Goal: Find specific page/section: Find specific page/section

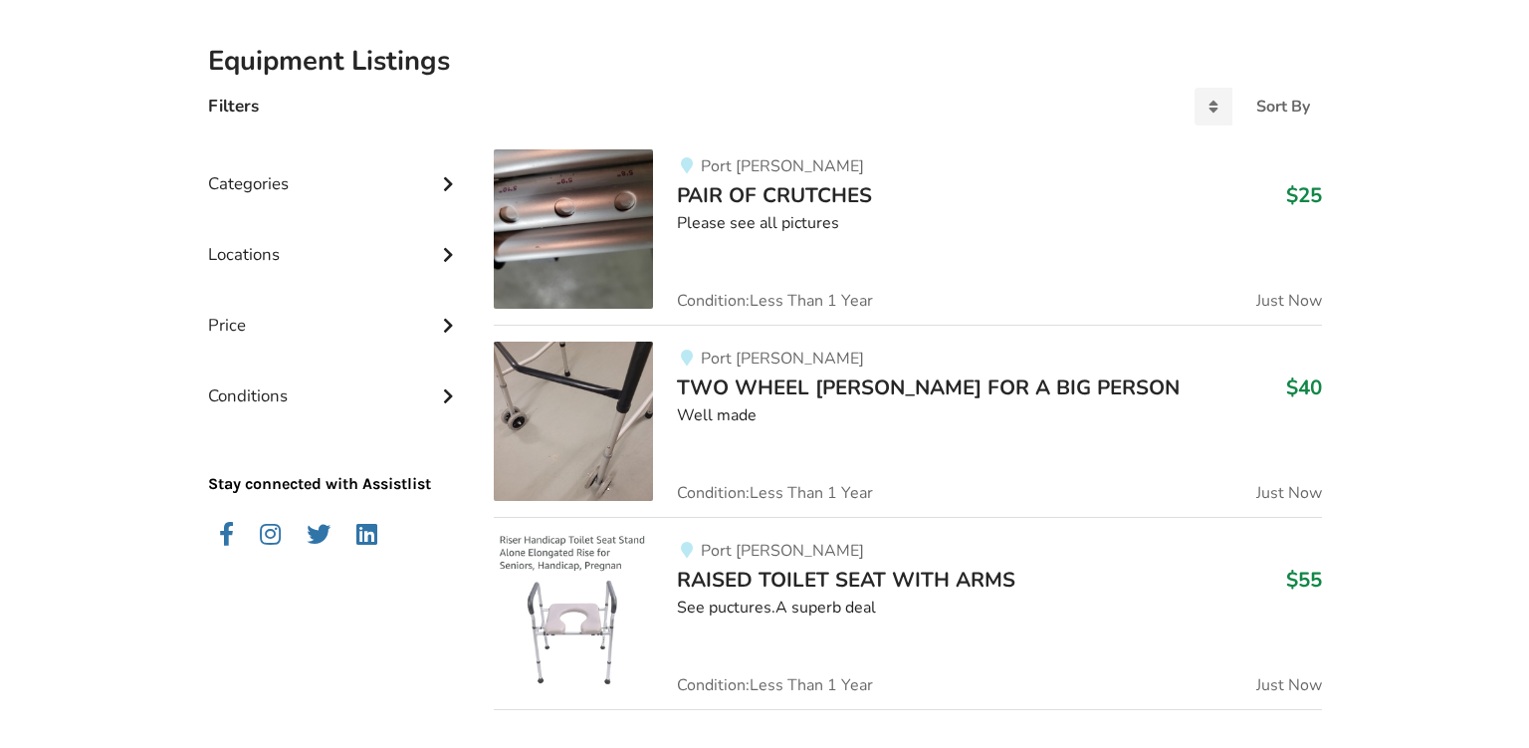
scroll to position [420, 0]
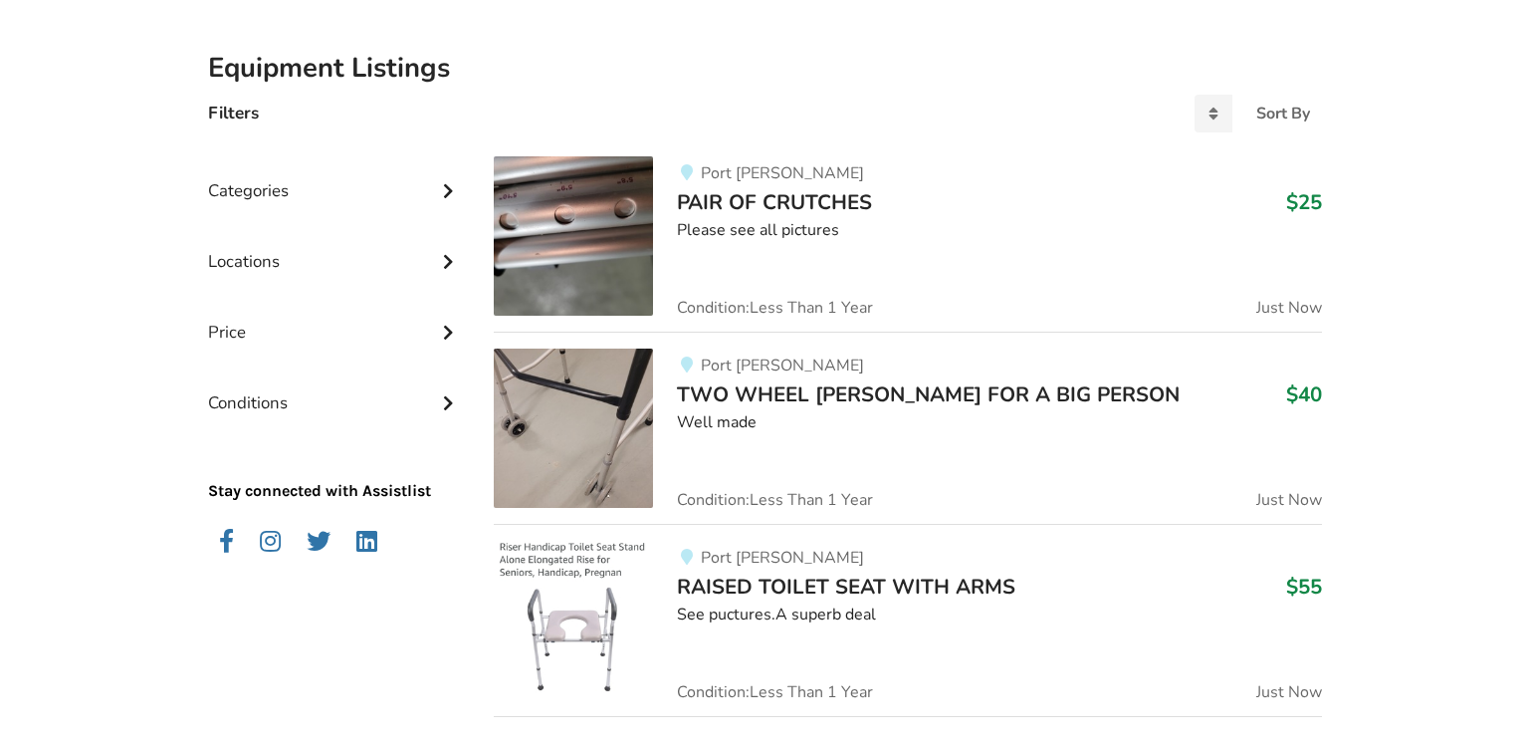
click at [325, 191] on div "Categories" at bounding box center [335, 175] width 255 height 71
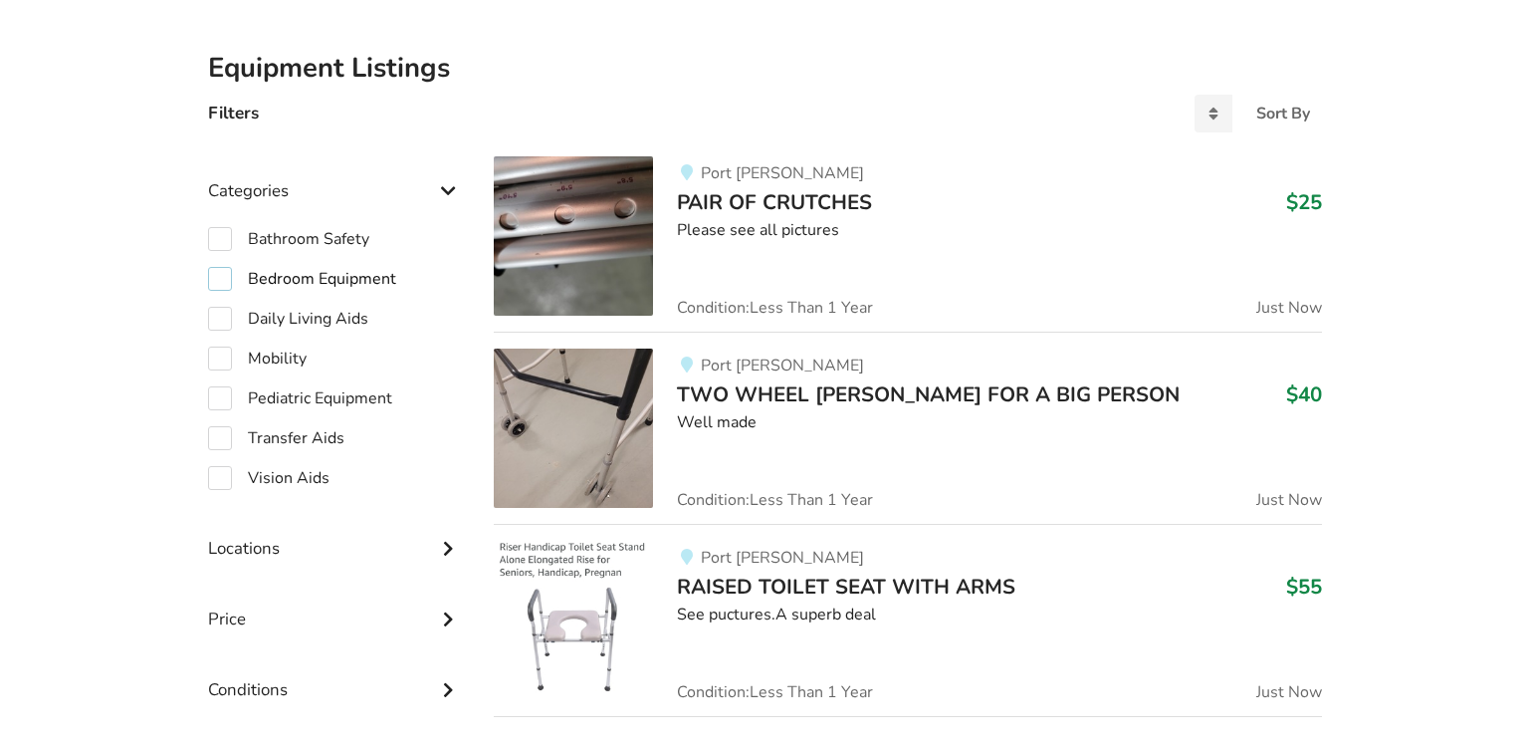
click at [221, 282] on label "Bedroom Equipment" at bounding box center [302, 279] width 188 height 24
checkbox input "true"
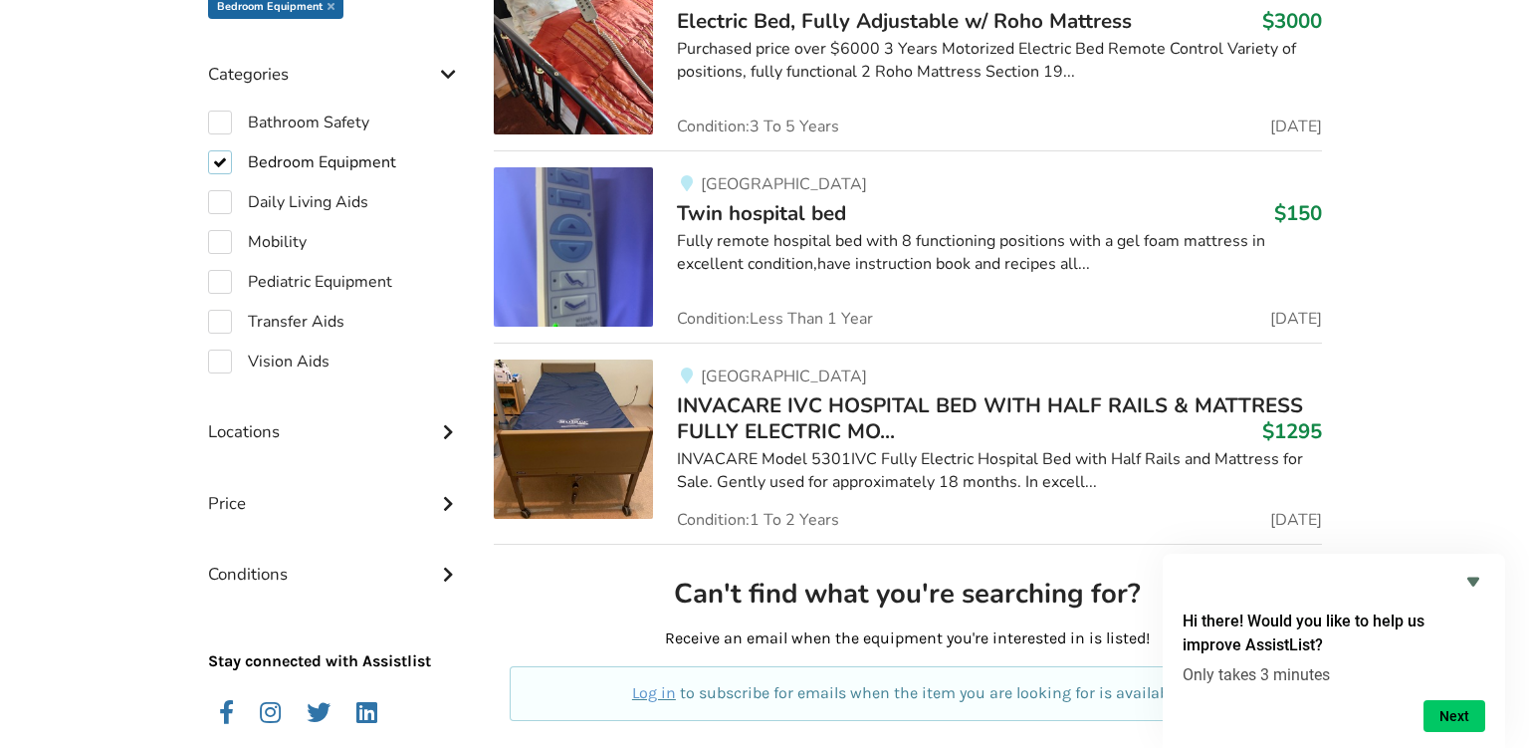
scroll to position [630, 0]
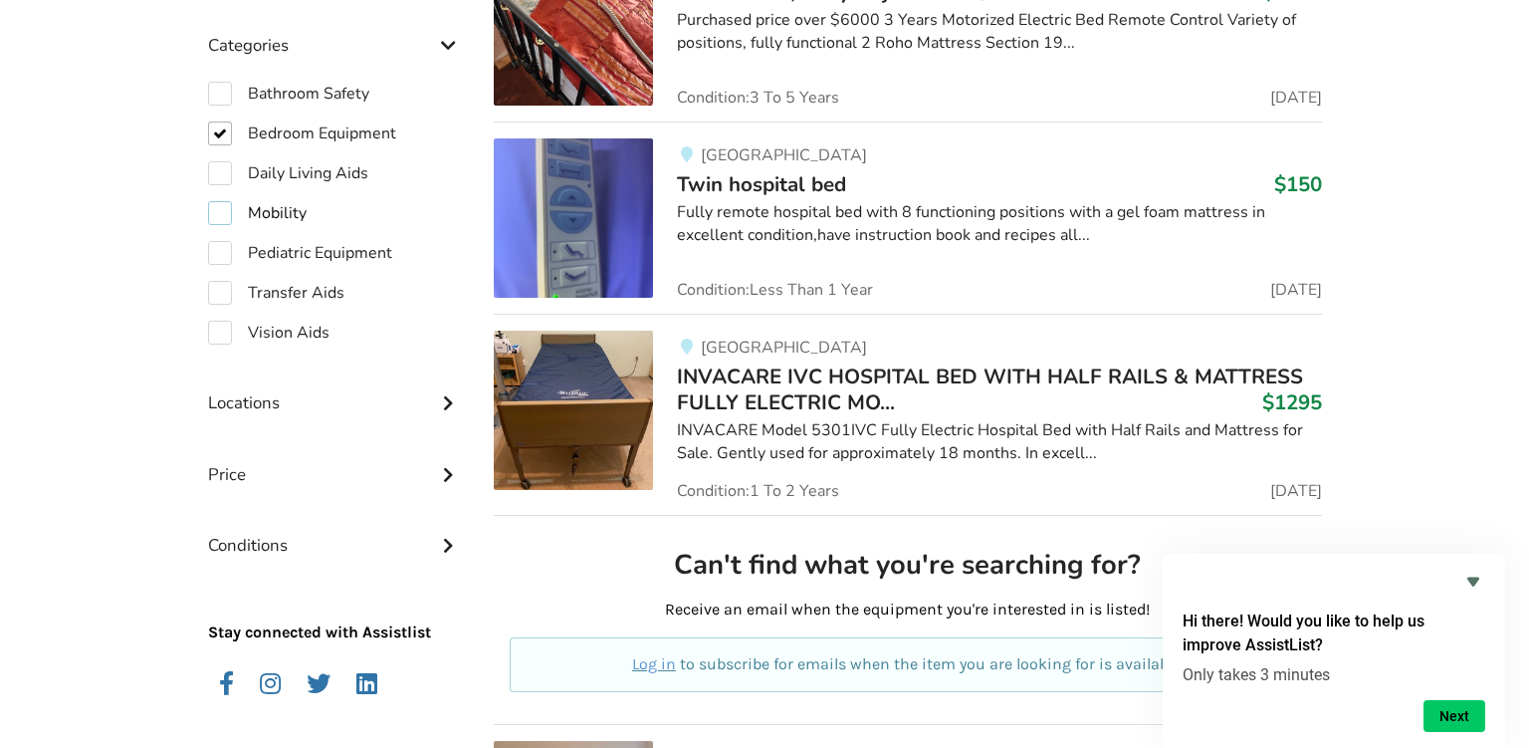
click at [223, 213] on label "Mobility" at bounding box center [257, 213] width 99 height 24
checkbox input "true"
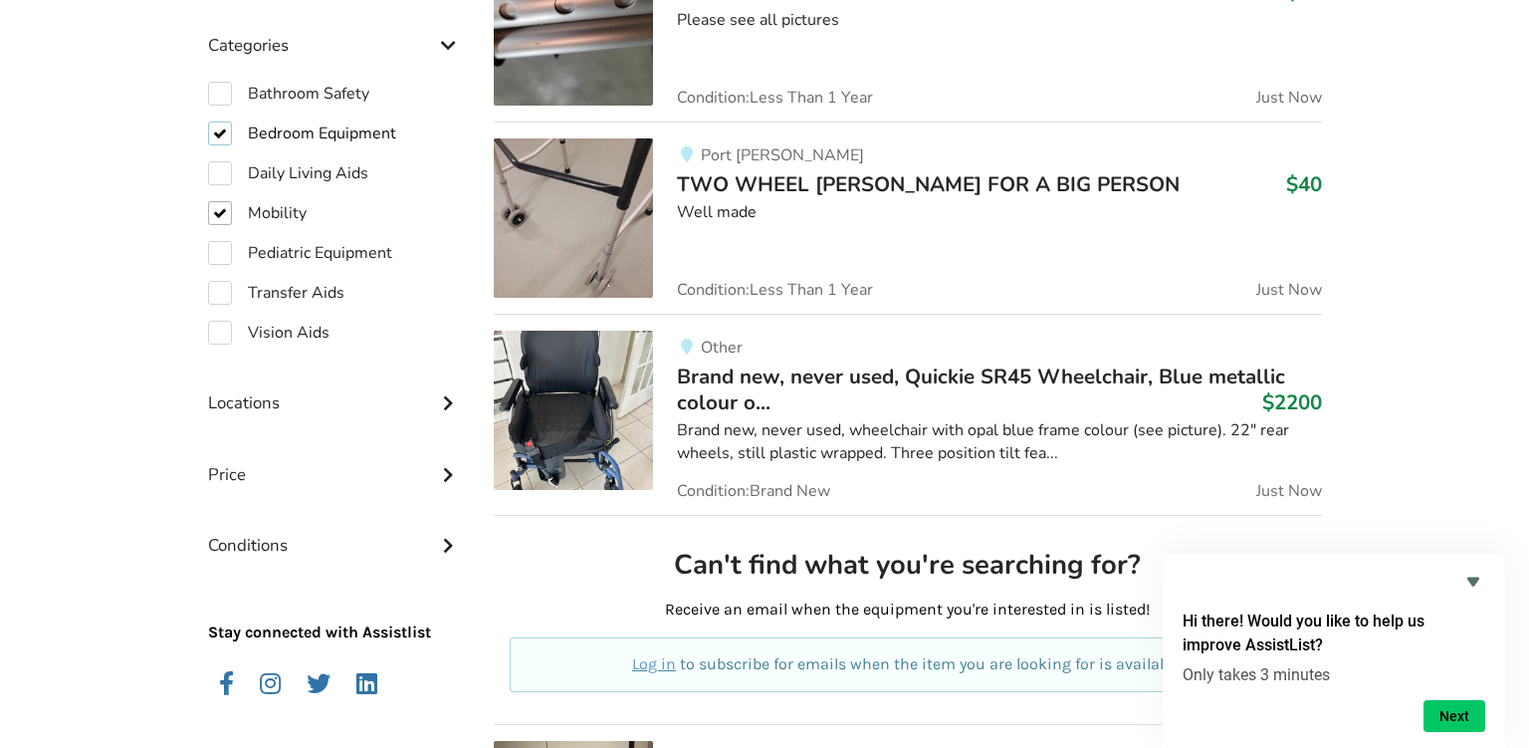
click at [227, 137] on label "Bedroom Equipment" at bounding box center [302, 133] width 188 height 24
checkbox input "false"
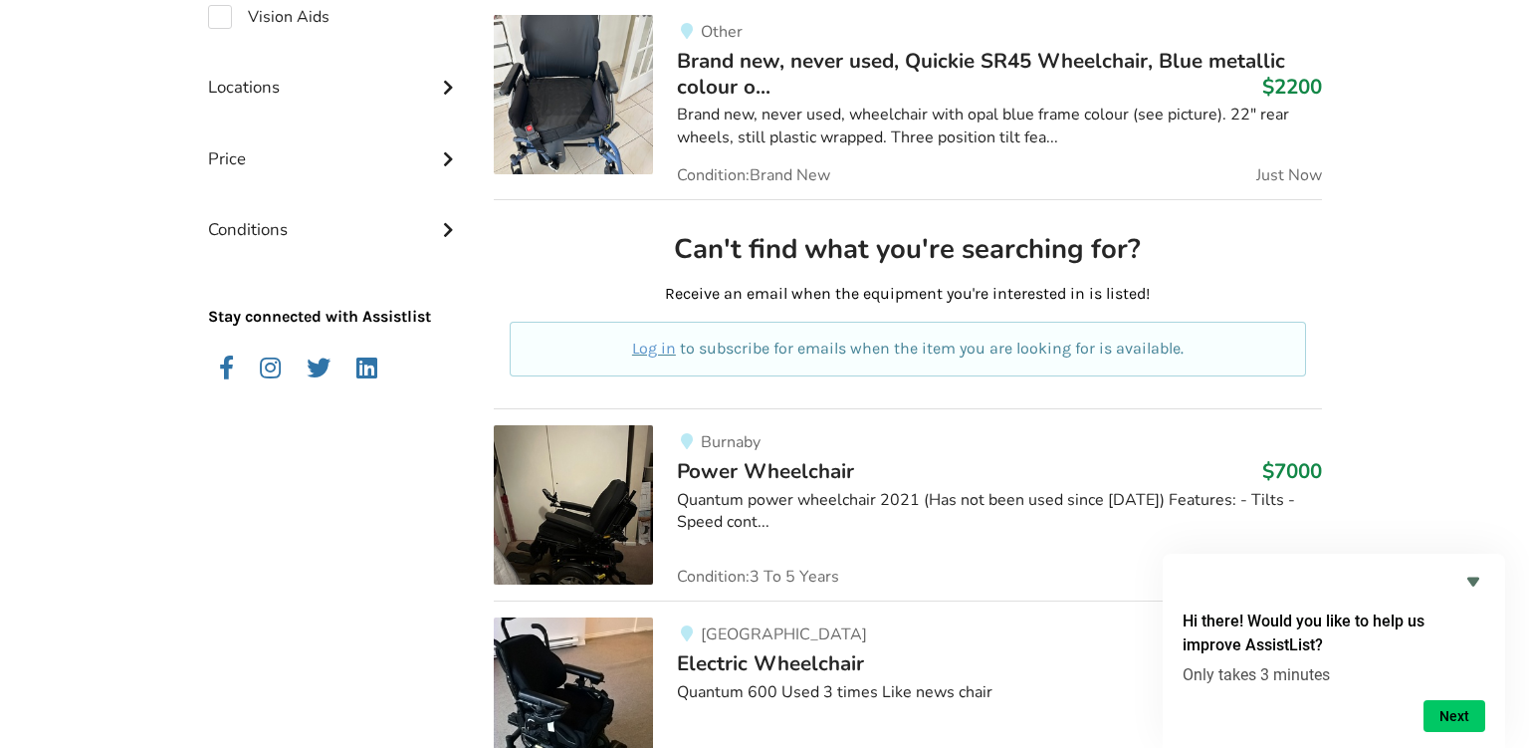
scroll to position [526, 0]
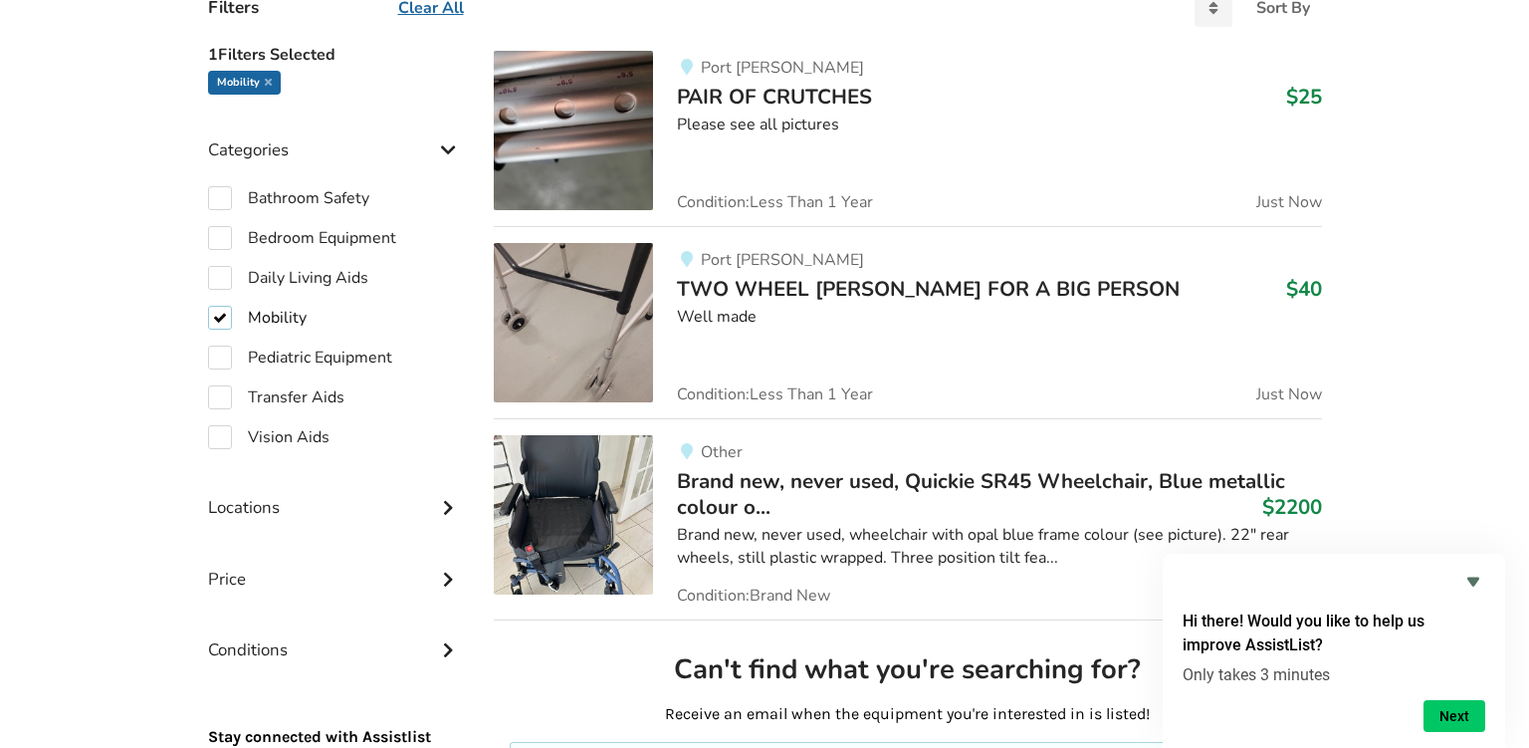
click at [221, 317] on label "Mobility" at bounding box center [257, 318] width 99 height 24
checkbox input "false"
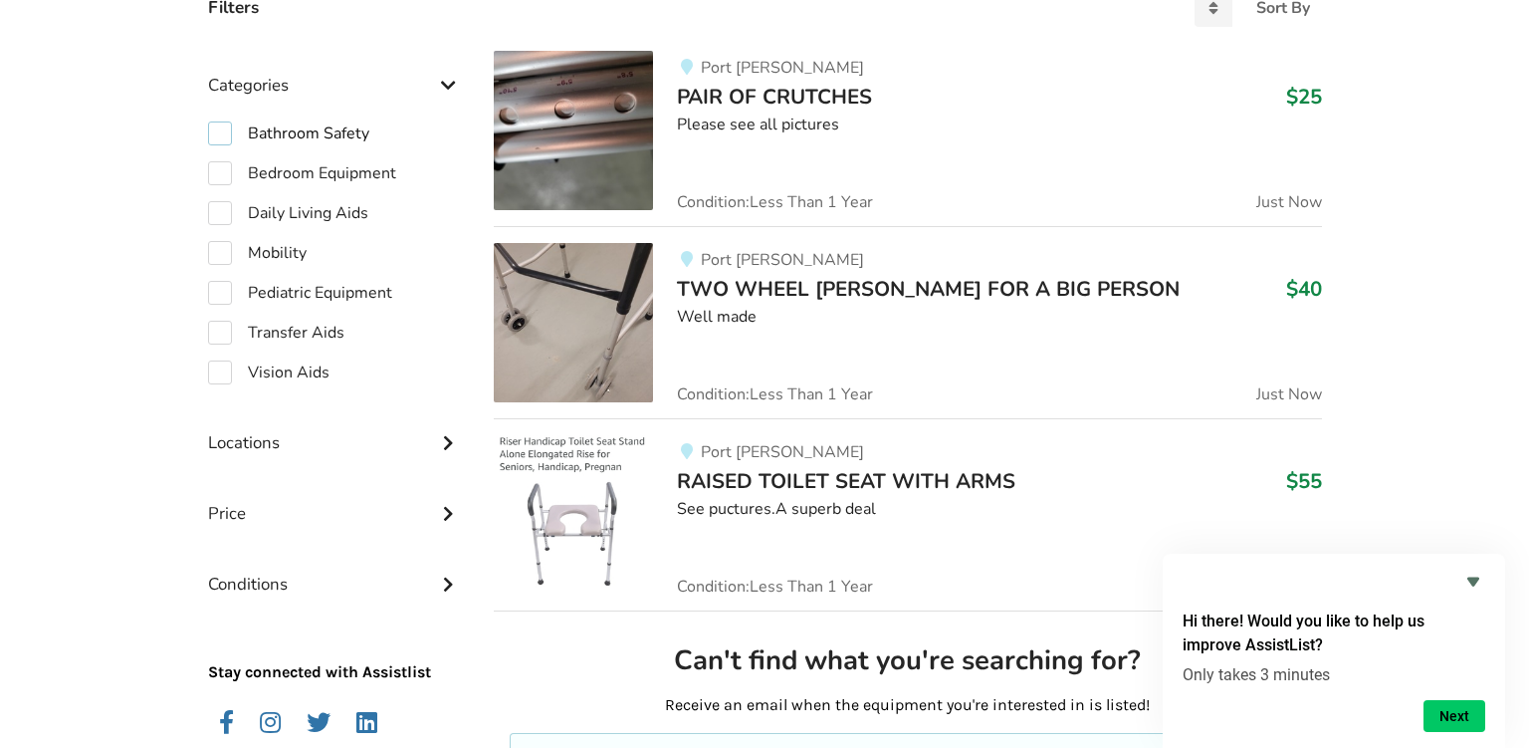
click at [220, 128] on label "Bathroom Safety" at bounding box center [288, 133] width 161 height 24
checkbox input "true"
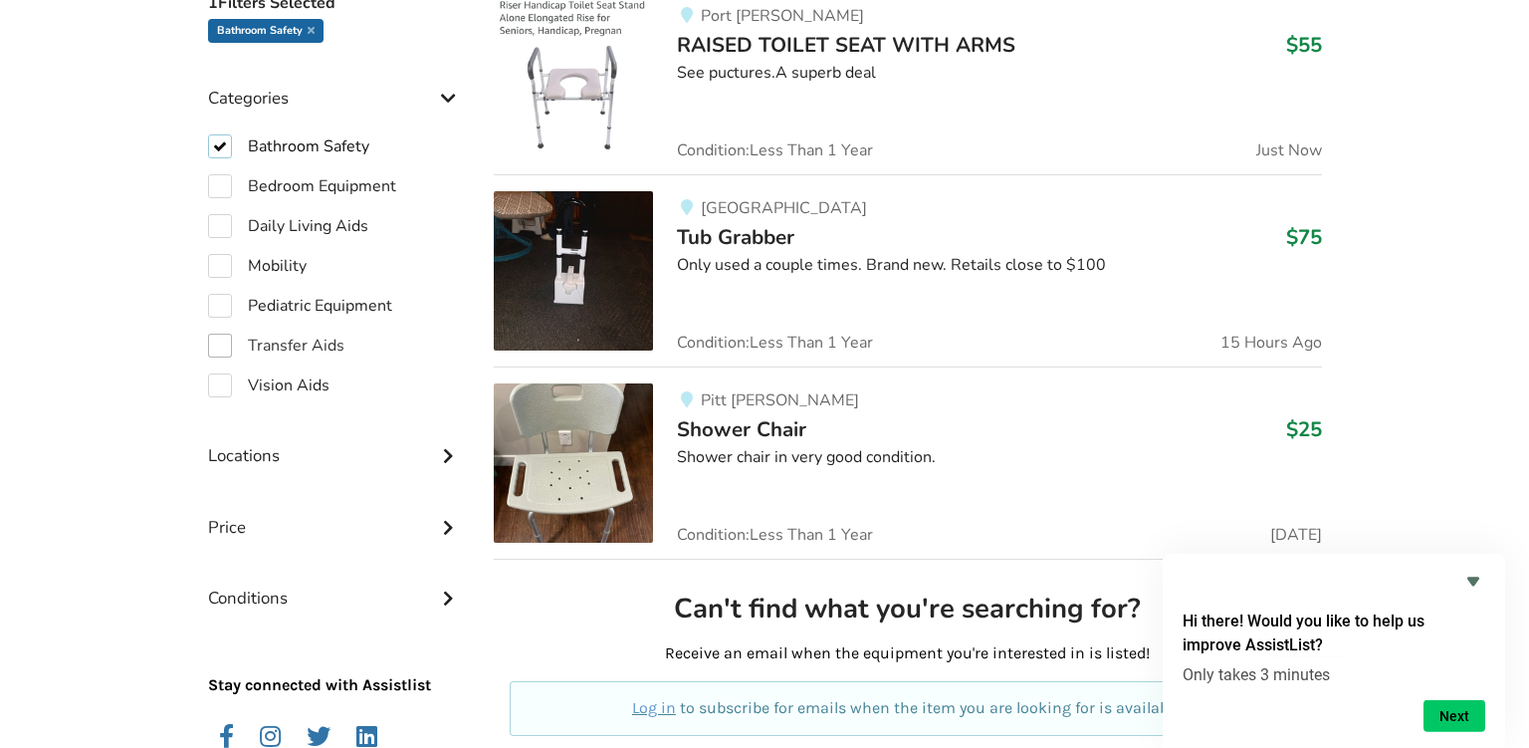
scroll to position [526, 0]
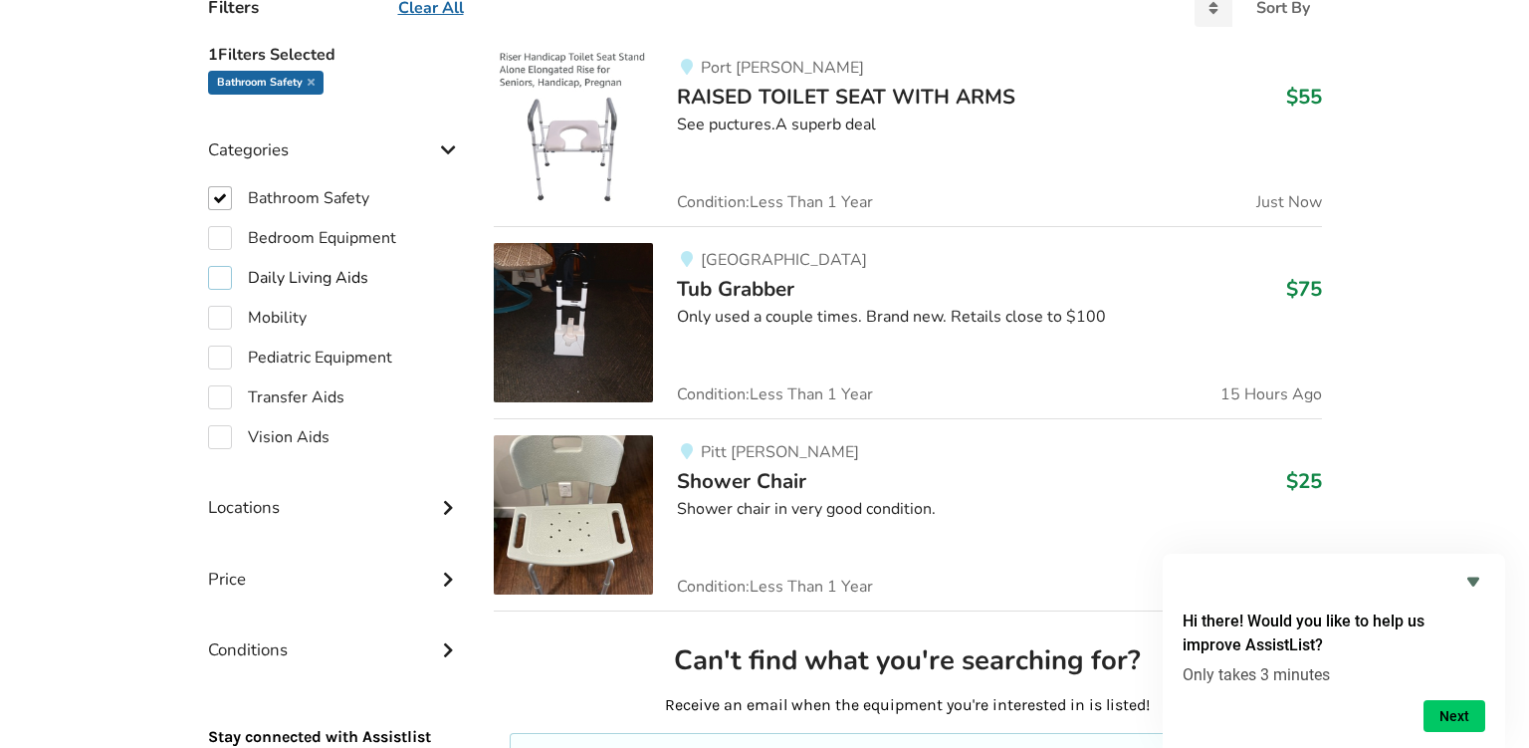
click at [231, 281] on label "Daily Living Aids" at bounding box center [288, 278] width 160 height 24
checkbox input "true"
click at [224, 202] on label "Bathroom Safety" at bounding box center [288, 198] width 161 height 24
checkbox input "false"
